Goal: Information Seeking & Learning: Learn about a topic

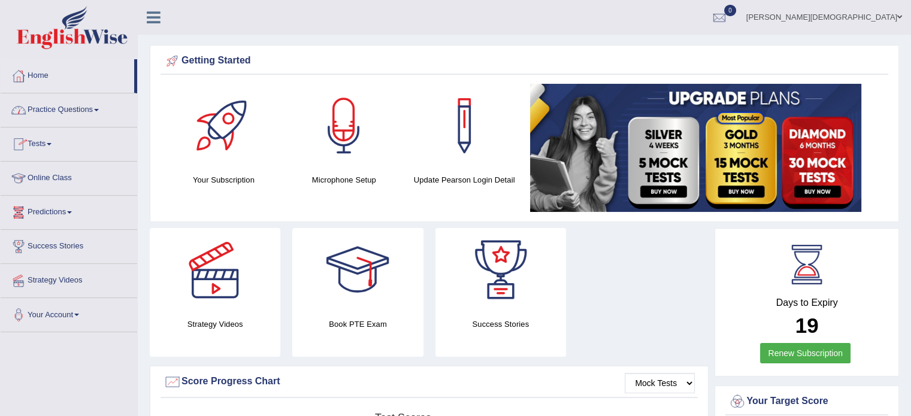
click at [99, 111] on span at bounding box center [96, 110] width 5 height 2
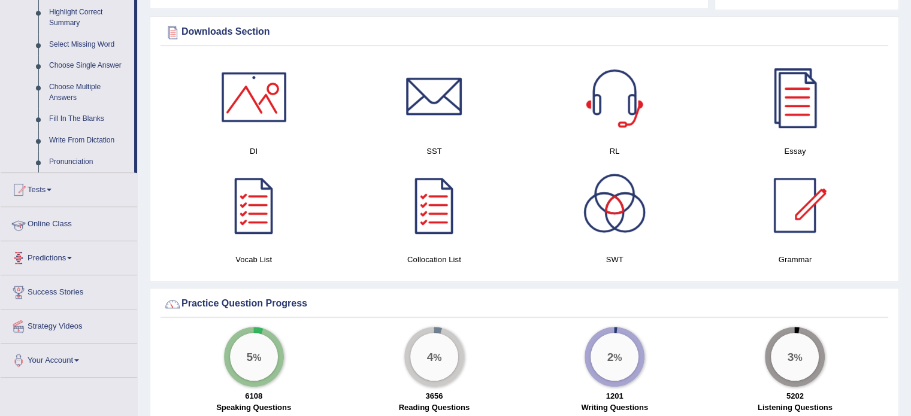
scroll to position [597, 0]
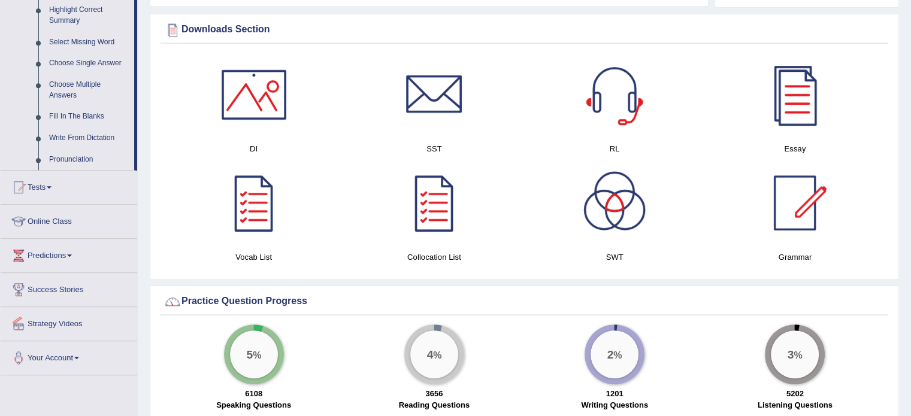
click at [61, 220] on link "Online Class" at bounding box center [69, 220] width 137 height 30
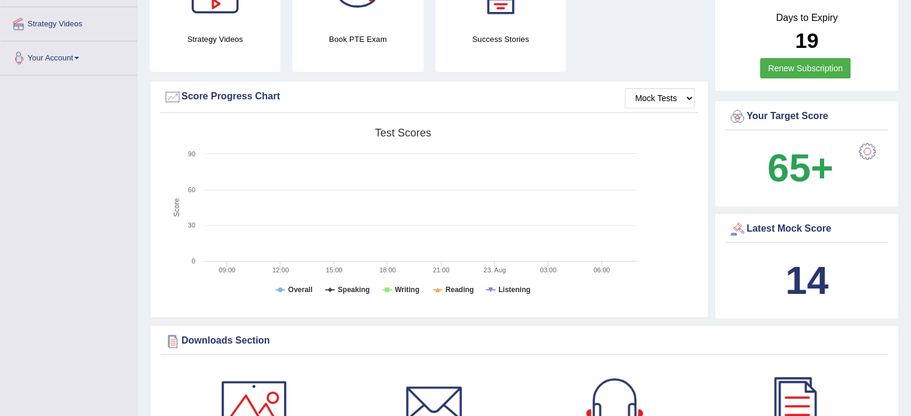
scroll to position [147, 0]
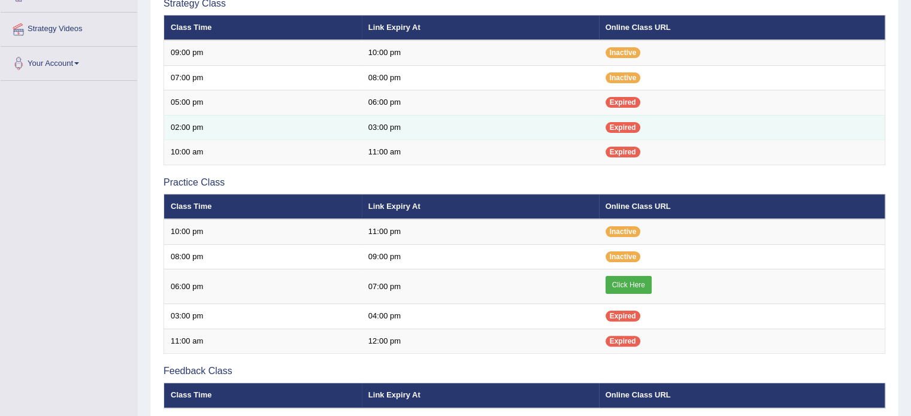
scroll to position [264, 0]
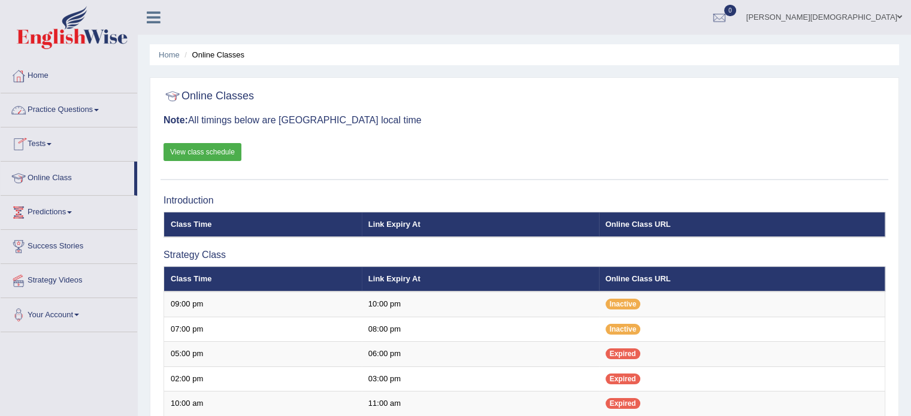
click at [99, 111] on span at bounding box center [96, 110] width 5 height 2
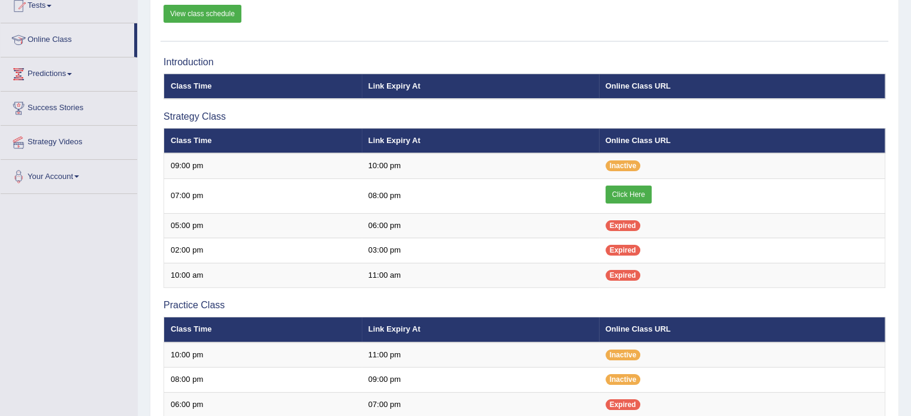
scroll to position [110, 0]
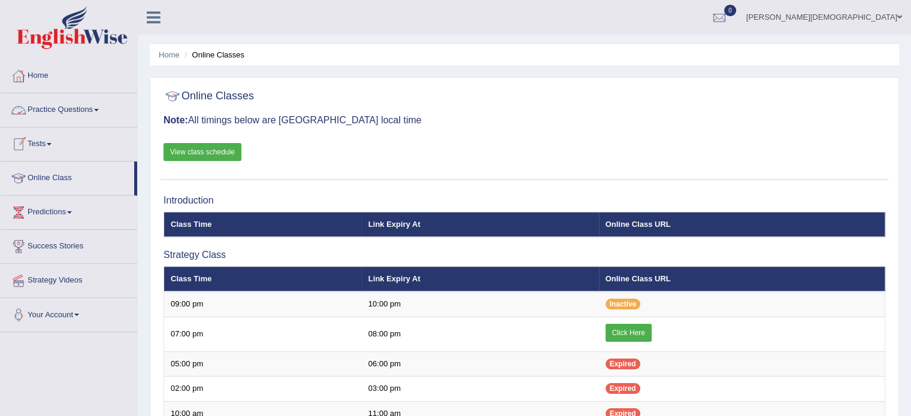
click at [99, 109] on span at bounding box center [96, 110] width 5 height 2
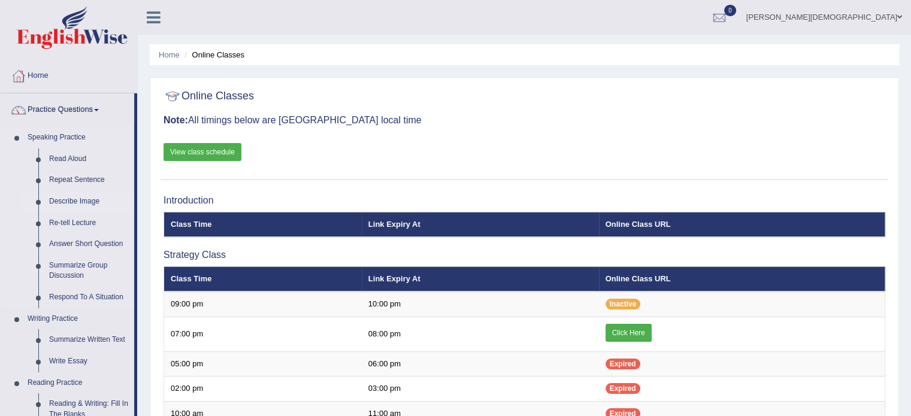
click at [76, 200] on link "Describe Image" at bounding box center [89, 202] width 90 height 22
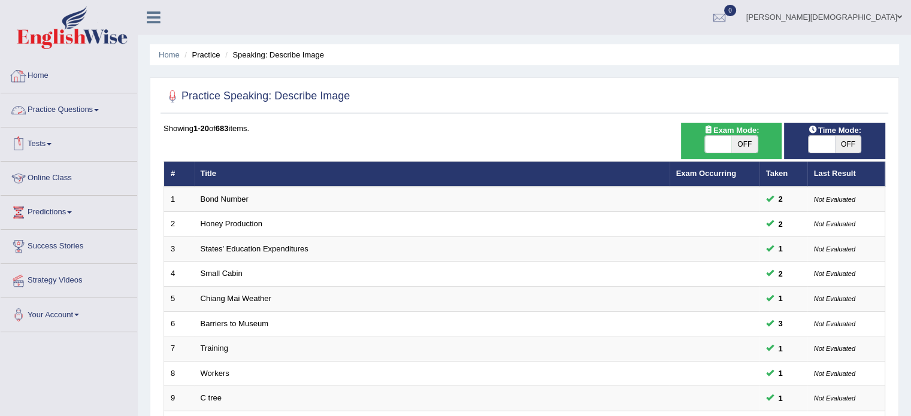
click at [99, 109] on span at bounding box center [96, 110] width 5 height 2
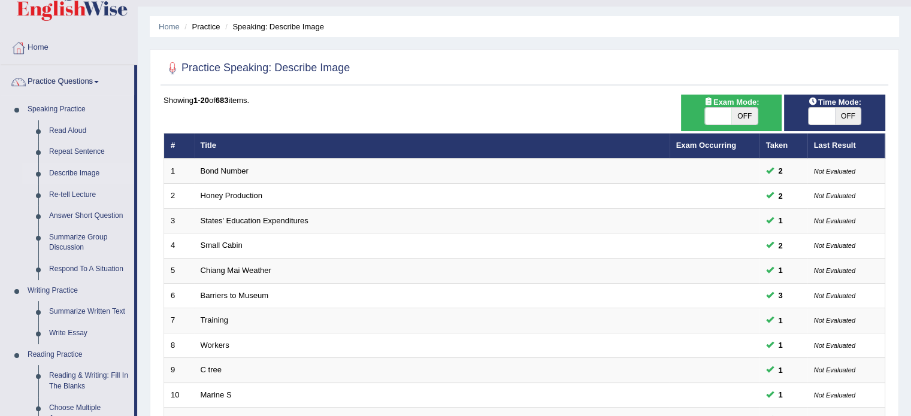
scroll to position [25, 0]
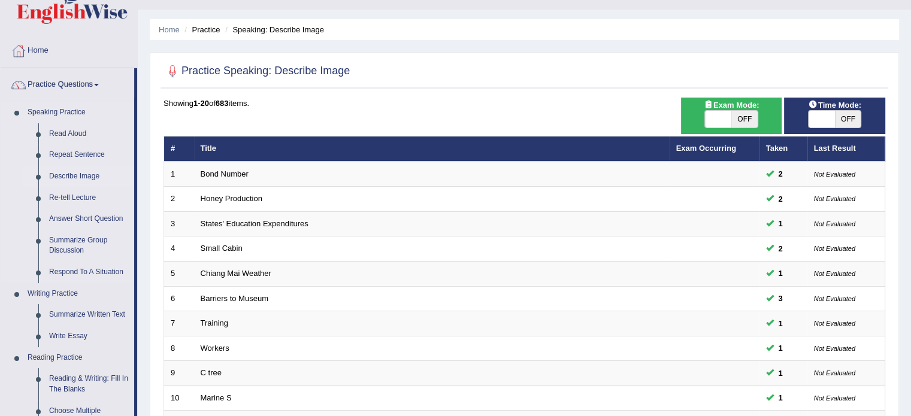
click at [91, 174] on link "Describe Image" at bounding box center [89, 177] width 90 height 22
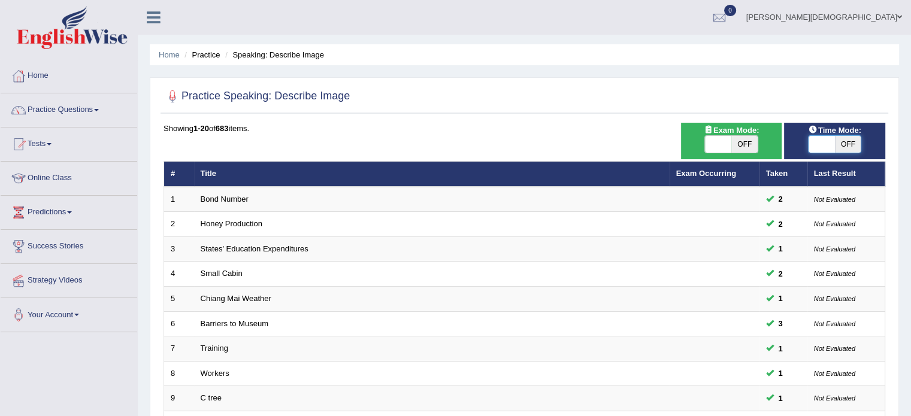
click at [815, 141] on span at bounding box center [822, 144] width 26 height 17
checkbox input "true"
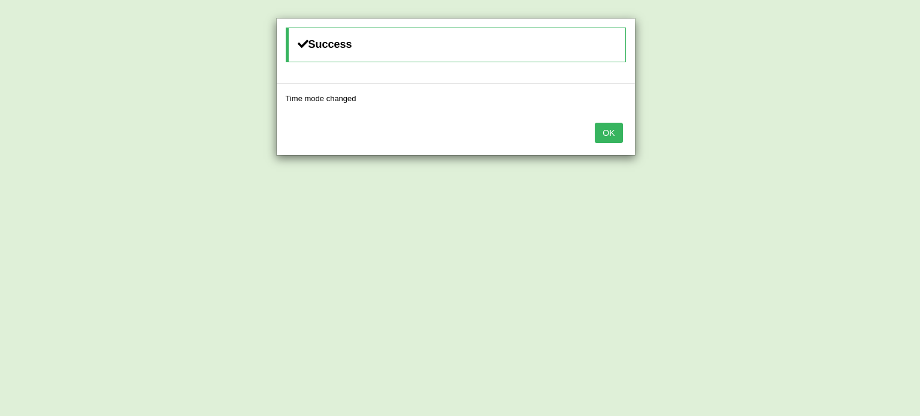
click at [609, 136] on button "OK" at bounding box center [609, 133] width 28 height 20
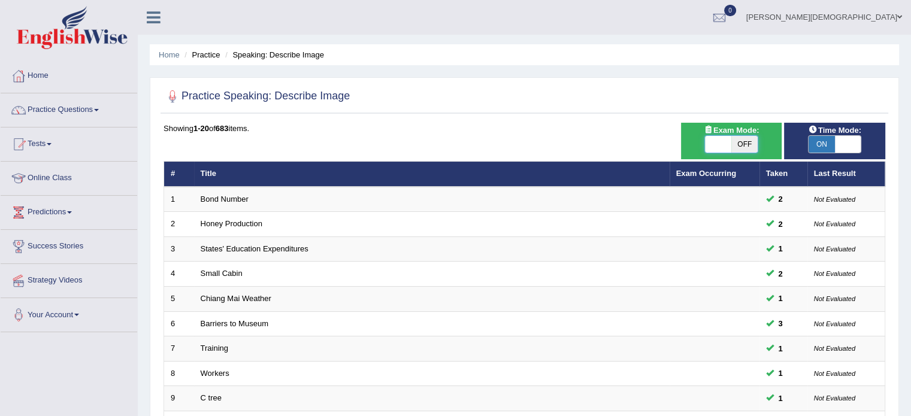
click at [710, 137] on span at bounding box center [718, 144] width 26 height 17
checkbox input "true"
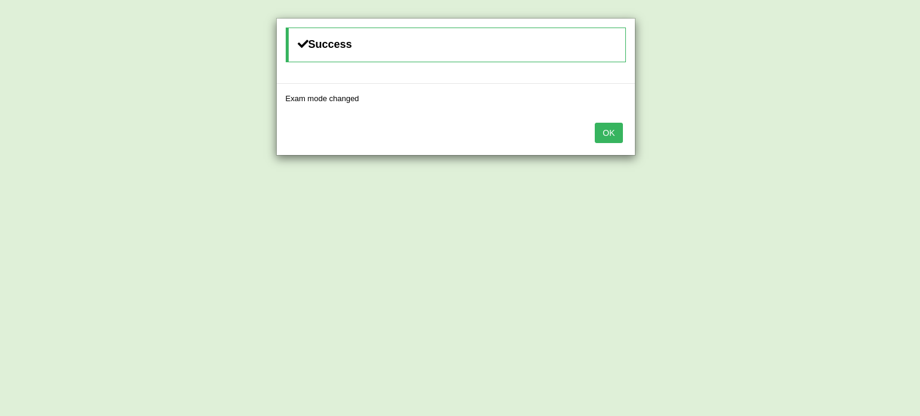
click at [610, 133] on button "OK" at bounding box center [609, 133] width 28 height 20
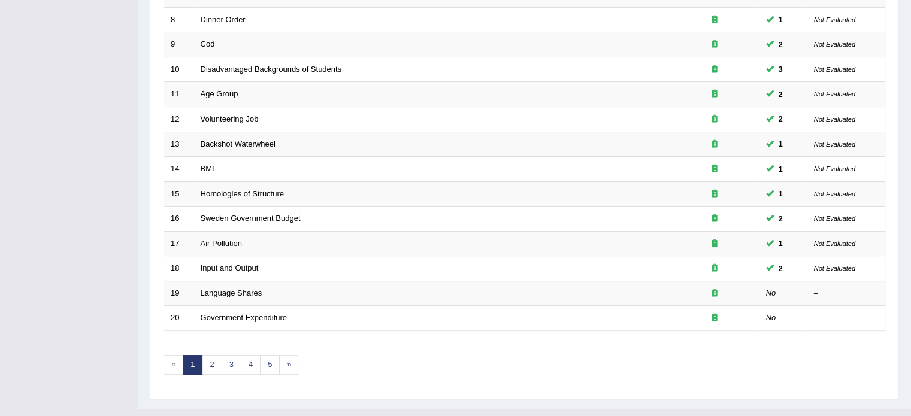
scroll to position [373, 0]
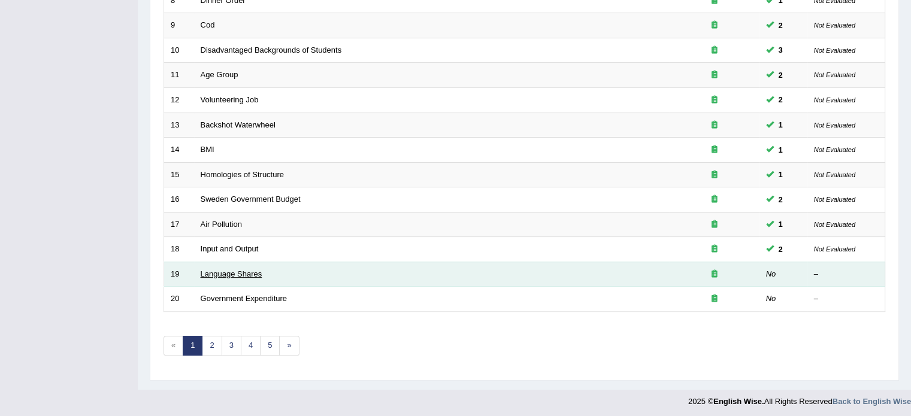
click at [248, 271] on link "Language Shares" at bounding box center [232, 274] width 62 height 9
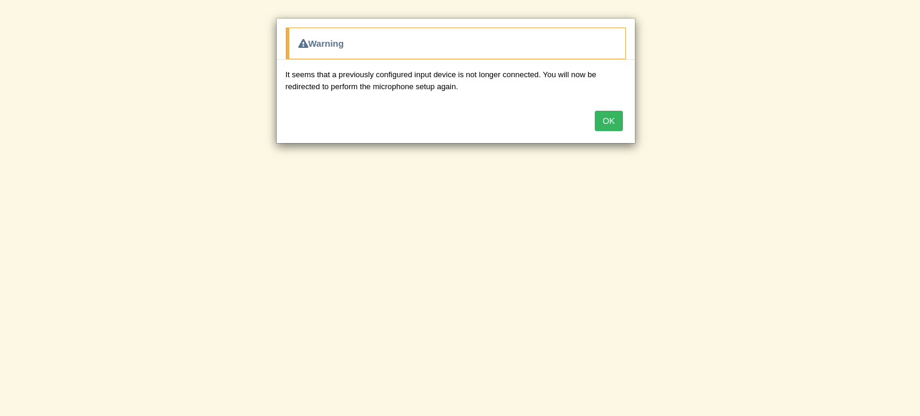
click at [609, 117] on button "OK" at bounding box center [609, 121] width 28 height 20
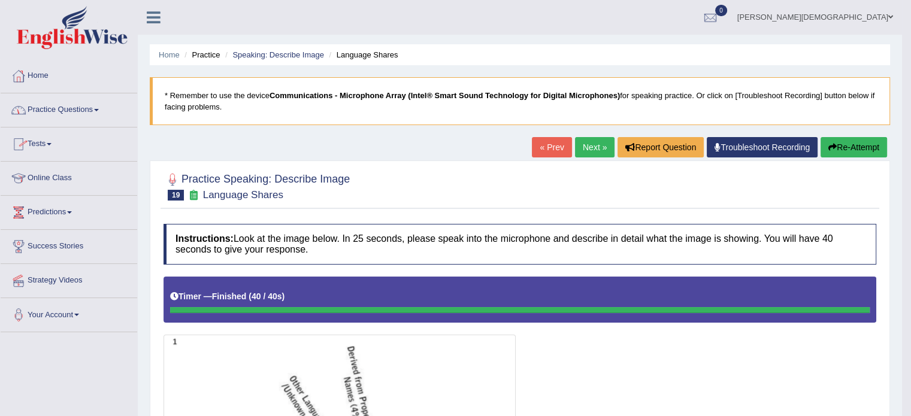
click at [99, 110] on span at bounding box center [96, 110] width 5 height 2
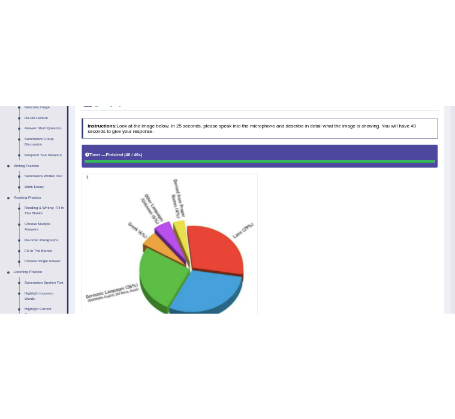
scroll to position [200, 0]
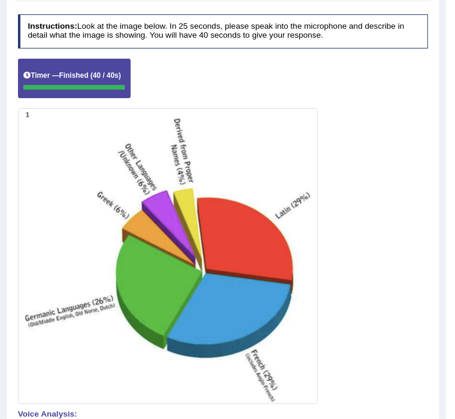
click at [97, 146] on img at bounding box center [167, 256] width 294 height 291
click at [89, 171] on img at bounding box center [167, 256] width 294 height 291
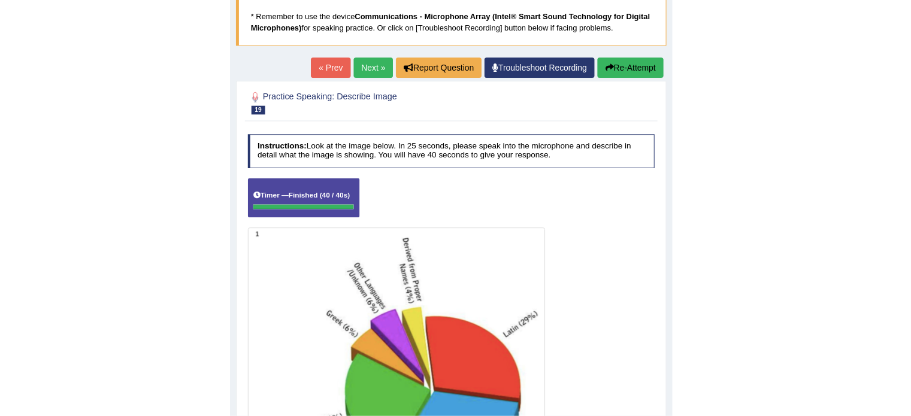
scroll to position [0, 0]
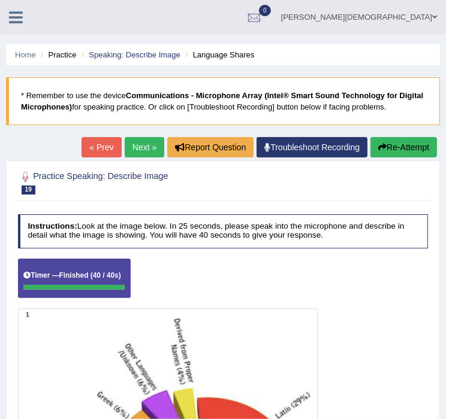
click at [12, 10] on icon at bounding box center [16, 18] width 14 height 16
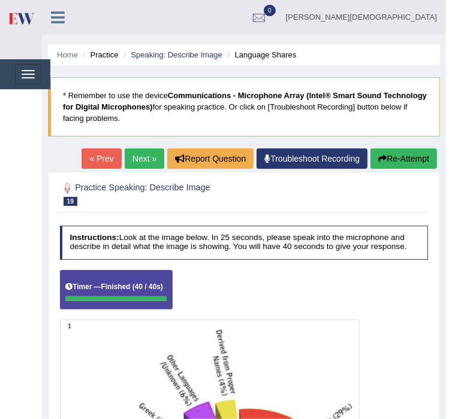
click at [0, 0] on link "Speaking Practice" at bounding box center [0, 0] width 0 height 0
click at [0, 0] on link "Practice Questions" at bounding box center [0, 0] width 0 height 0
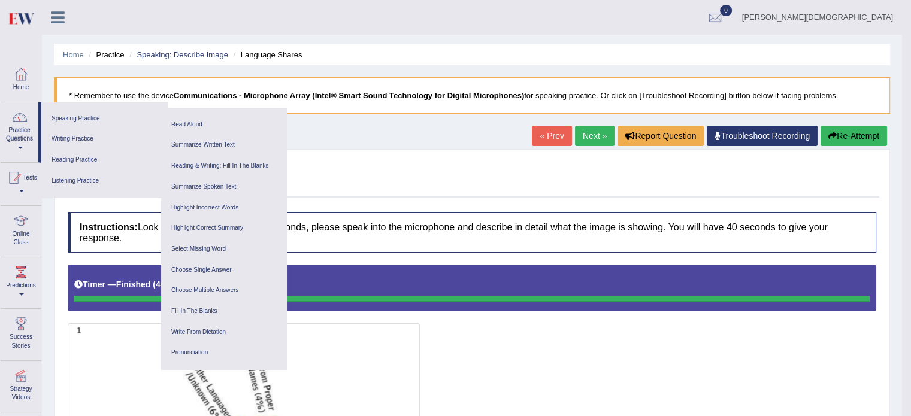
click at [17, 128] on link "Practice Questions" at bounding box center [20, 130] width 38 height 56
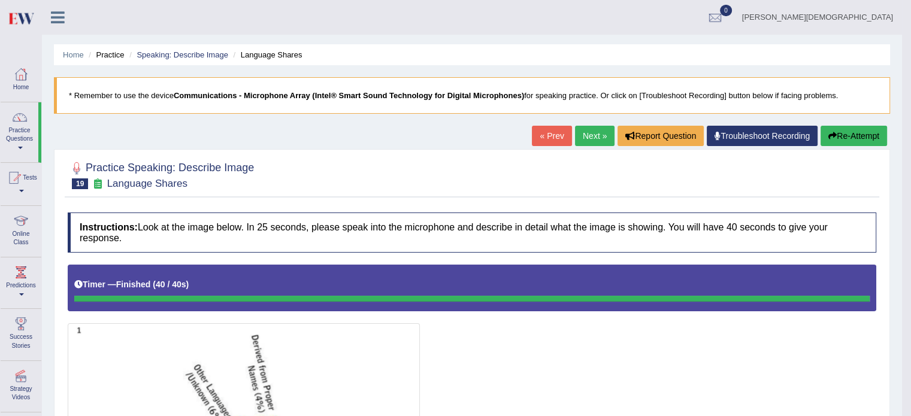
click at [20, 145] on link "Practice Questions" at bounding box center [20, 130] width 38 height 56
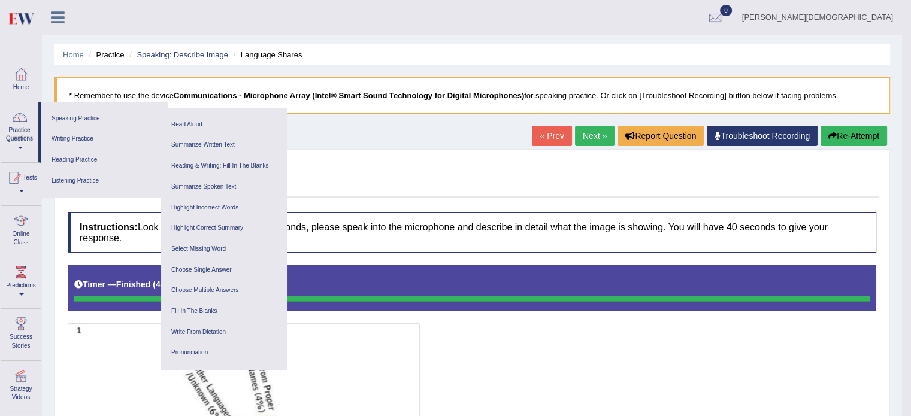
click at [55, 20] on icon at bounding box center [58, 18] width 14 height 16
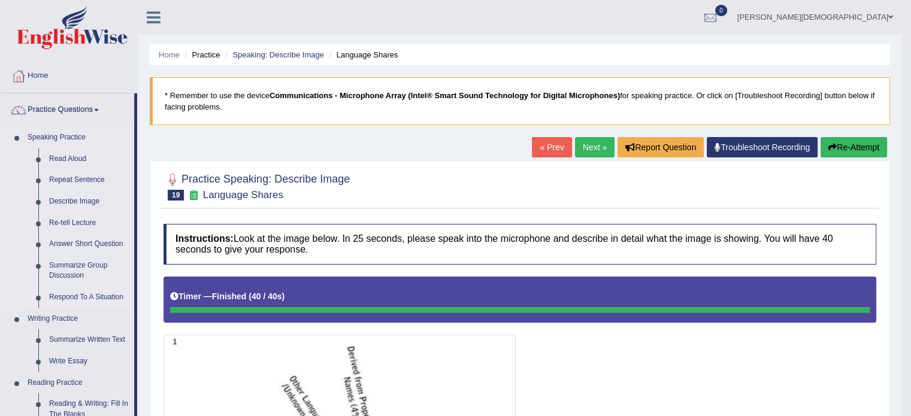
click at [91, 298] on link "Respond To A Situation" at bounding box center [89, 298] width 90 height 22
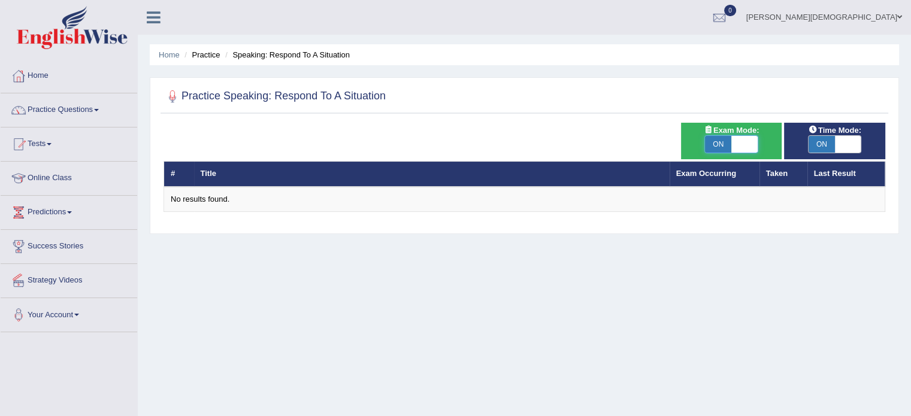
click at [750, 140] on span at bounding box center [745, 144] width 26 height 17
checkbox input "false"
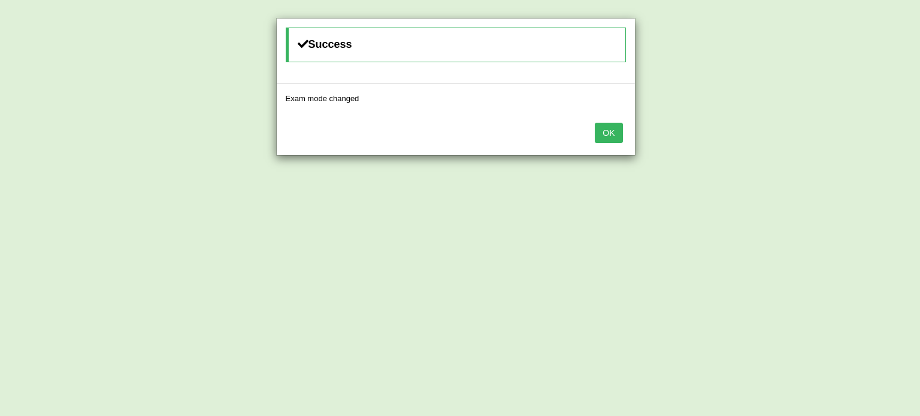
click at [616, 129] on button "OK" at bounding box center [609, 133] width 28 height 20
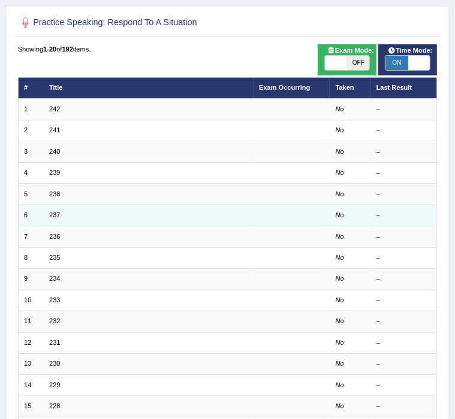
scroll to position [71, 0]
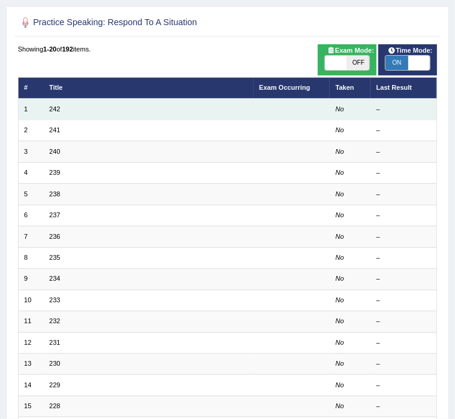
click at [104, 110] on td "242" at bounding box center [149, 109] width 210 height 21
click at [192, 108] on td "242" at bounding box center [149, 109] width 210 height 21
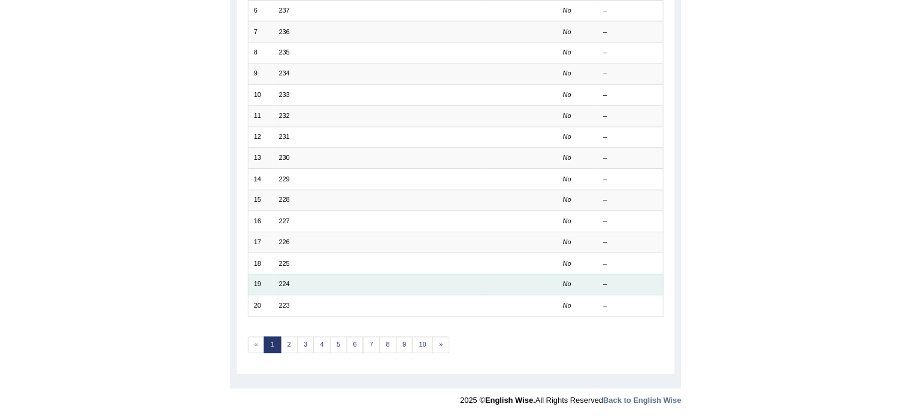
scroll to position [0, 0]
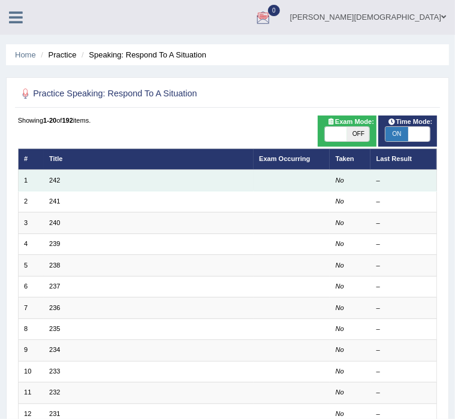
click at [383, 182] on div "–" at bounding box center [403, 181] width 55 height 10
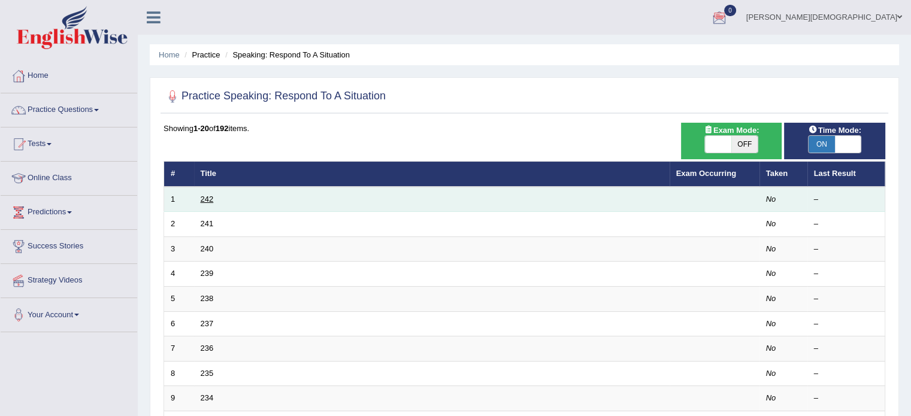
click at [210, 199] on link "242" at bounding box center [207, 199] width 13 height 9
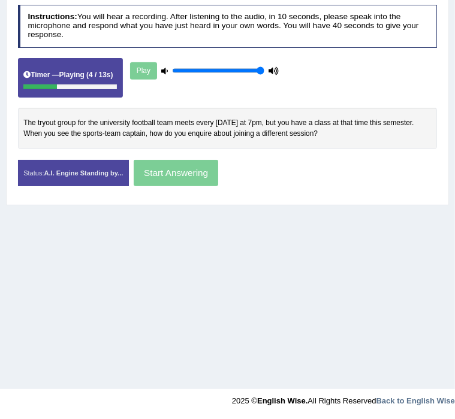
scroll to position [179, 0]
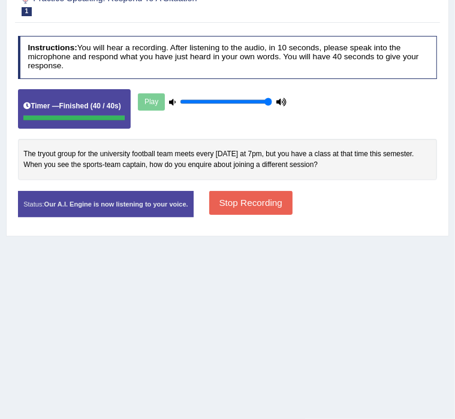
click at [292, 215] on button "Stop Recording" at bounding box center [250, 202] width 83 height 23
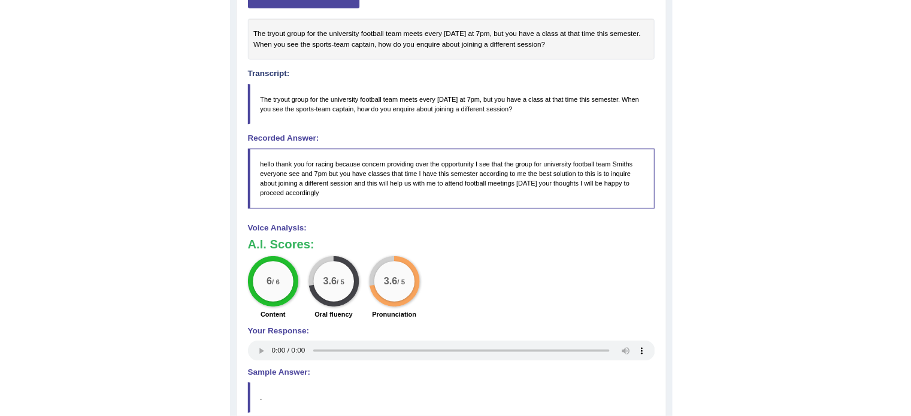
scroll to position [246, 0]
